Goal: Task Accomplishment & Management: Manage account settings

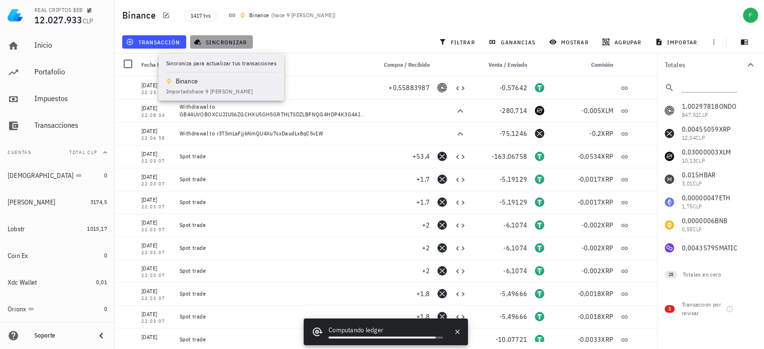
click at [212, 39] on span "sincronizar" at bounding box center [221, 42] width 51 height 8
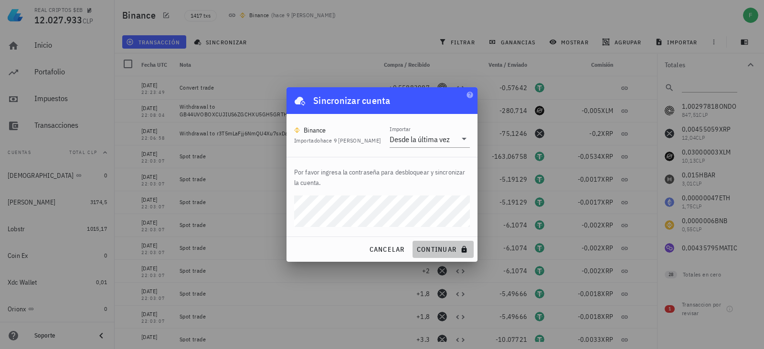
click at [416, 245] on span "continuar" at bounding box center [442, 249] width 53 height 9
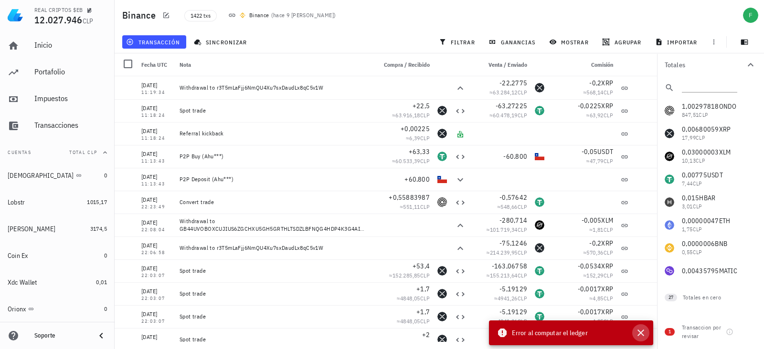
click at [641, 333] on icon "button" at bounding box center [640, 332] width 11 height 11
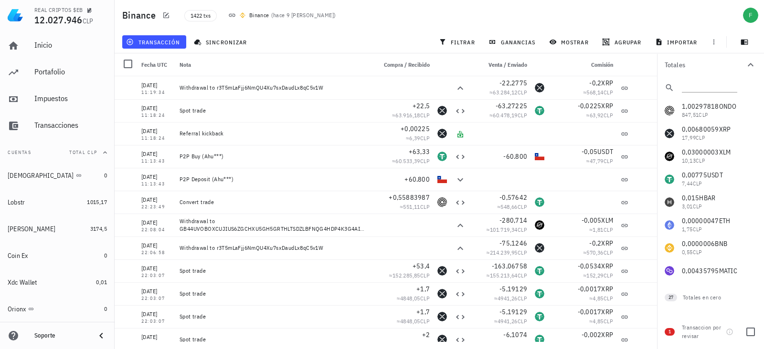
click at [682, 333] on div "Transaccion por revisar" at bounding box center [702, 332] width 40 height 17
click at [749, 332] on div at bounding box center [750, 332] width 16 height 16
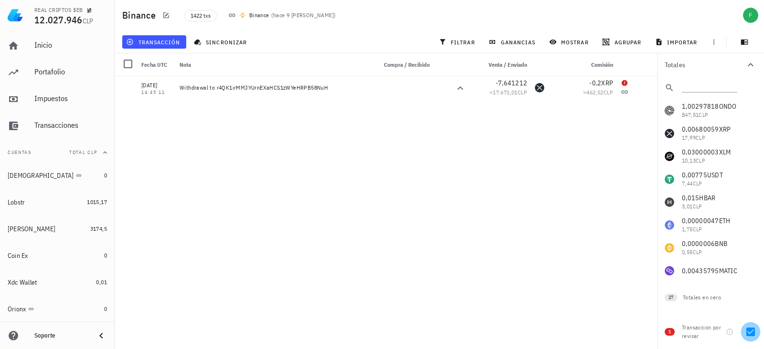
click at [747, 329] on div at bounding box center [750, 332] width 16 height 16
checkbox input "false"
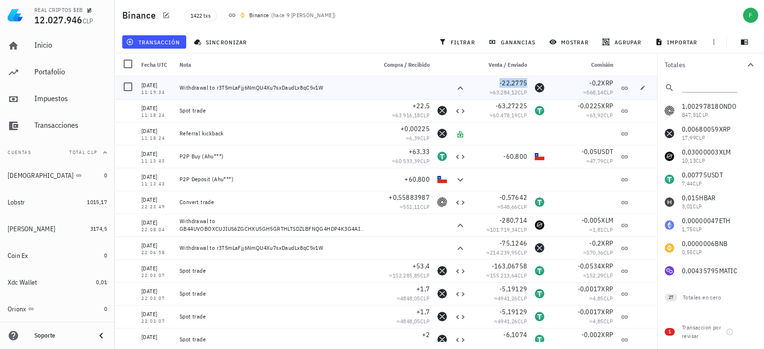
click at [510, 83] on span "-22,2775" at bounding box center [513, 83] width 28 height 9
click at [480, 82] on icon "button" at bounding box center [480, 83] width 6 height 6
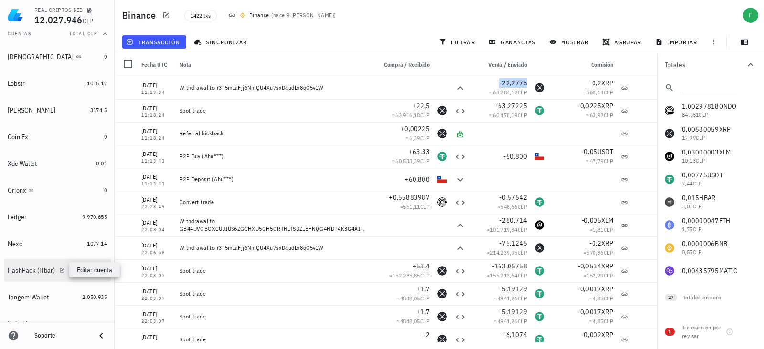
scroll to position [233, 0]
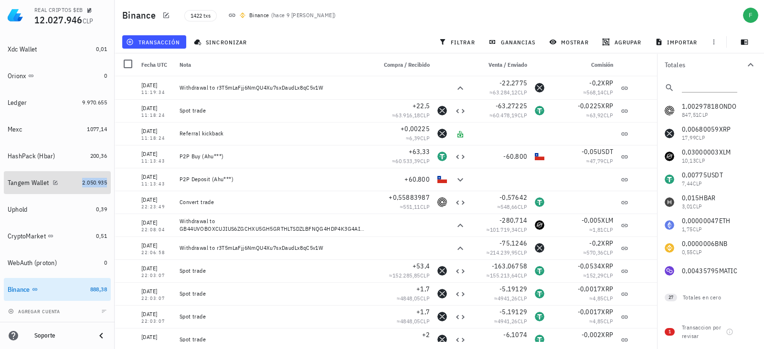
click at [82, 181] on span "2.050.935" at bounding box center [94, 182] width 25 height 7
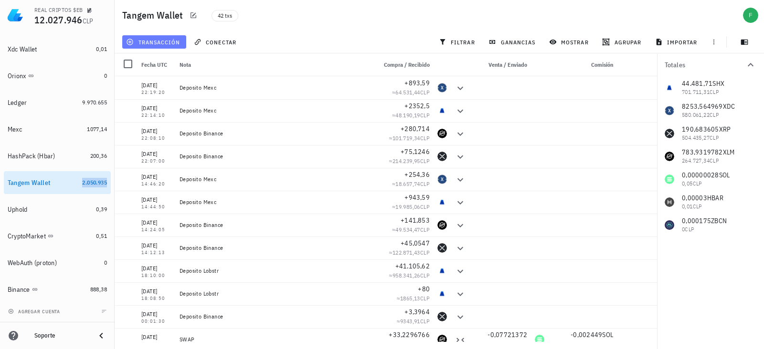
click at [166, 42] on span "transacción" at bounding box center [154, 42] width 52 height 8
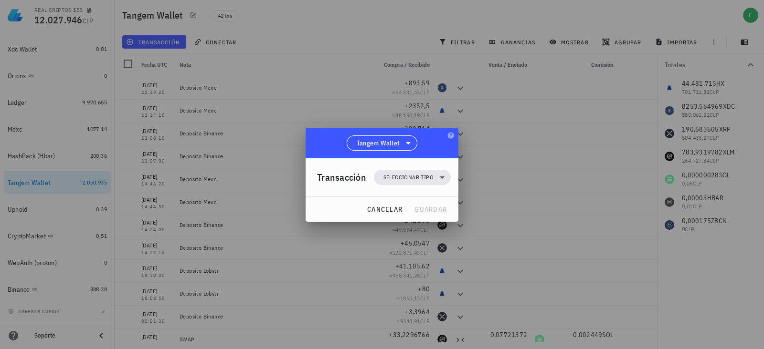
click at [394, 191] on div "Transacción Seleccionar tipo" at bounding box center [384, 177] width 134 height 38
click at [393, 178] on span "Seleccionar tipo" at bounding box center [408, 178] width 50 height 10
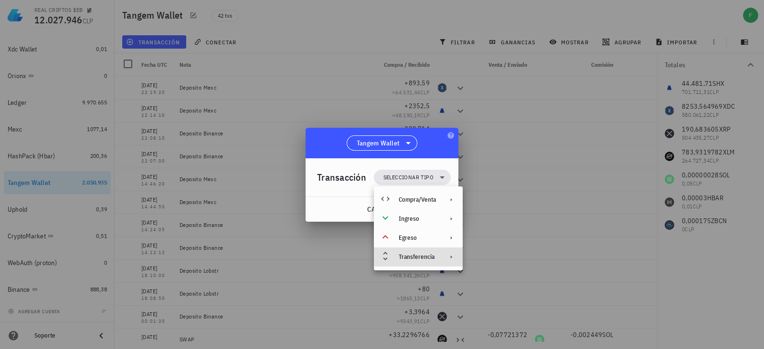
click at [426, 257] on div "Transferencia" at bounding box center [417, 257] width 37 height 8
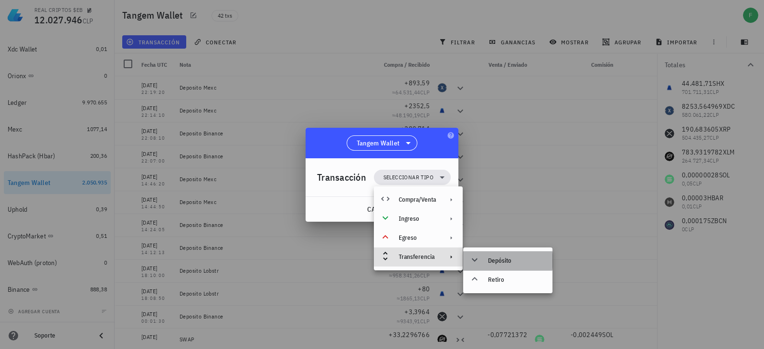
click at [498, 257] on div "Depósito" at bounding box center [516, 261] width 57 height 8
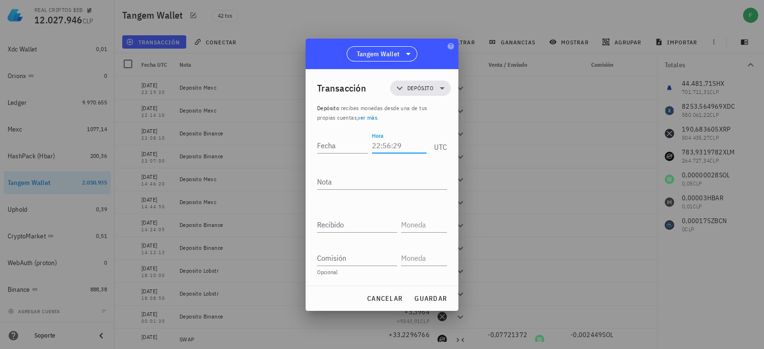
click at [384, 144] on input "Hora" at bounding box center [399, 145] width 54 height 15
type input "11:00:00"
click at [344, 147] on input "Fecha" at bounding box center [344, 145] width 54 height 15
type input "0"
type input "[DATE]"
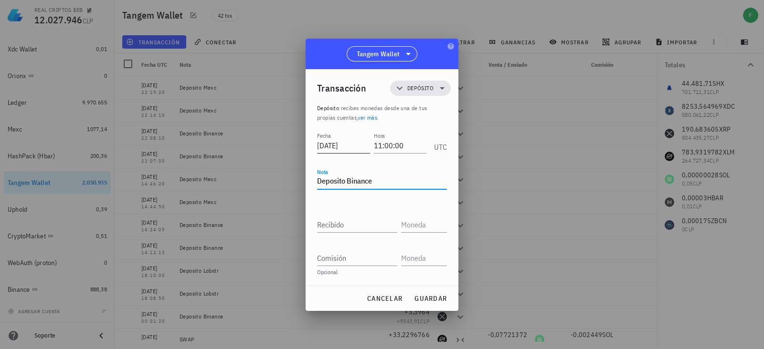
type textarea "Deposito Binance"
paste input "22,2775"
type input "22,2775"
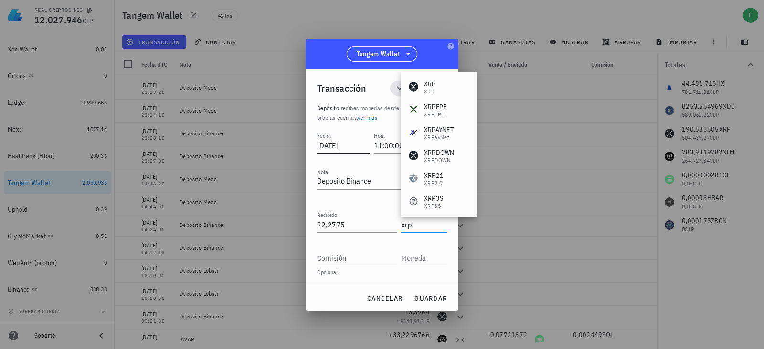
type input "XRP"
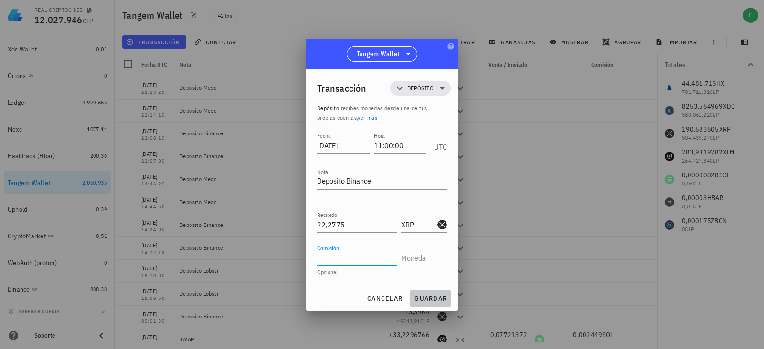
click at [417, 294] on span "guardar" at bounding box center [430, 298] width 33 height 9
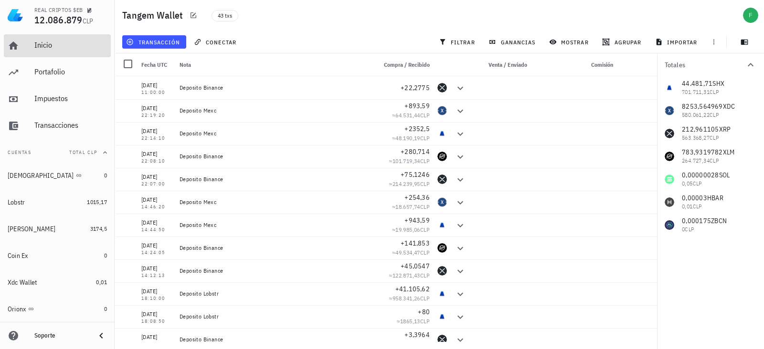
click at [41, 46] on div "Inicio" at bounding box center [70, 45] width 73 height 9
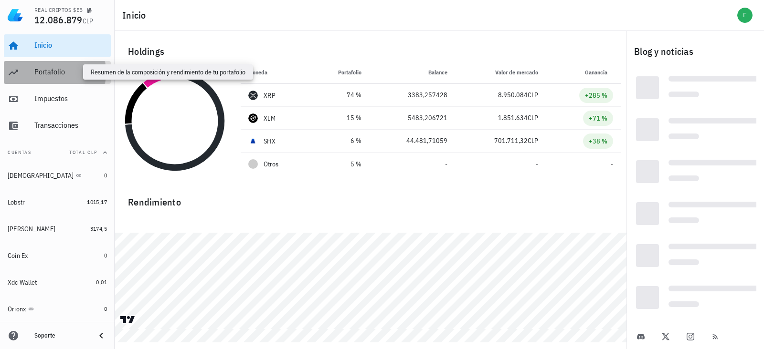
click at [40, 74] on div "Portafolio" at bounding box center [70, 71] width 73 height 9
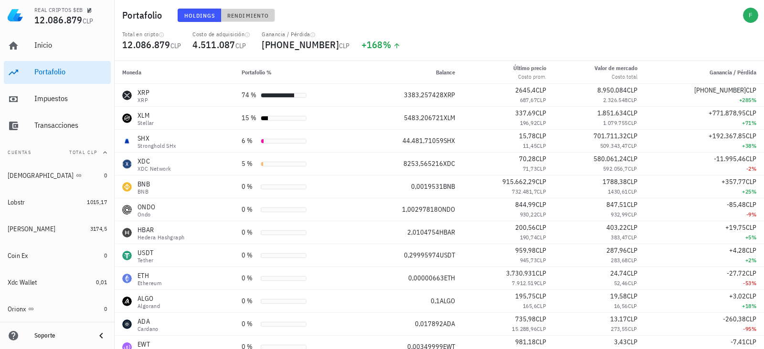
click at [242, 19] on button "Rendimiento" at bounding box center [248, 15] width 54 height 13
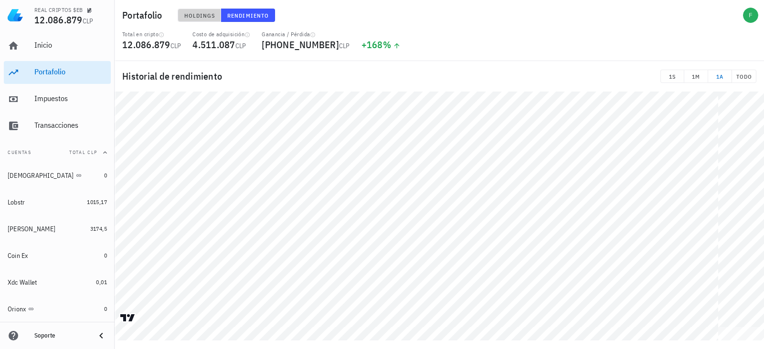
click at [210, 9] on button "Holdings" at bounding box center [200, 15] width 44 height 13
